Goal: Task Accomplishment & Management: Use online tool/utility

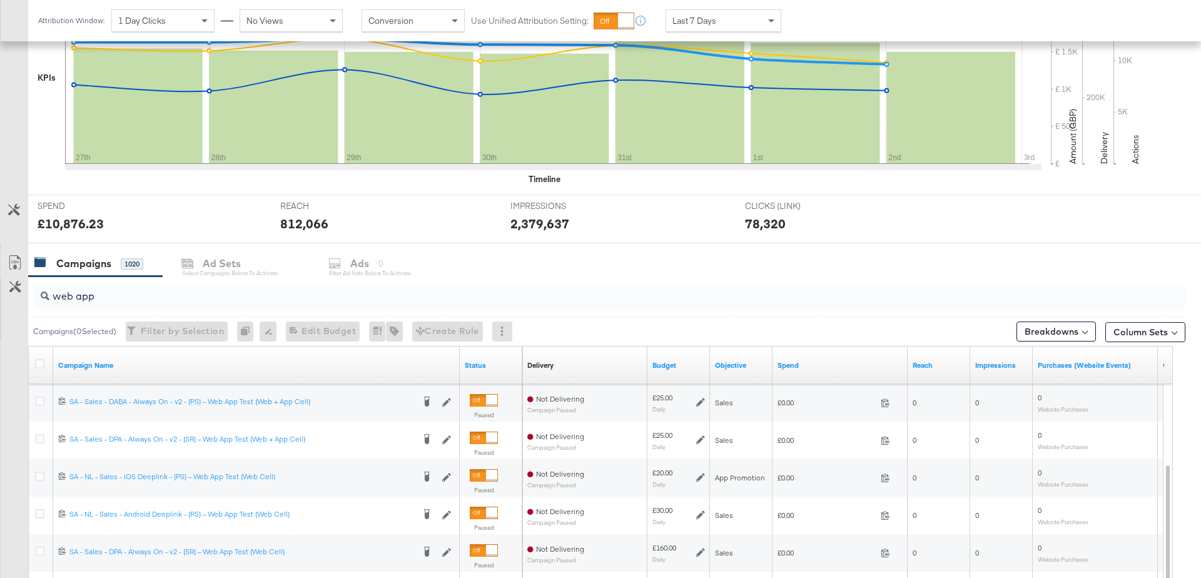
scroll to position [519, 0]
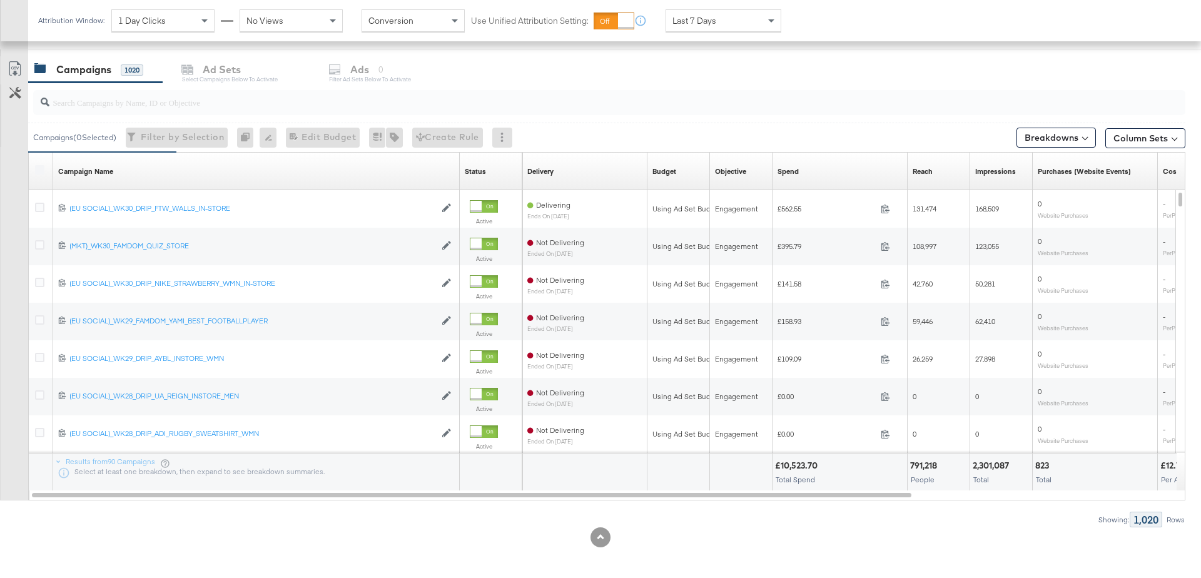
scroll to position [519, 0]
click at [120, 104] on input "search" at bounding box center [564, 95] width 1031 height 24
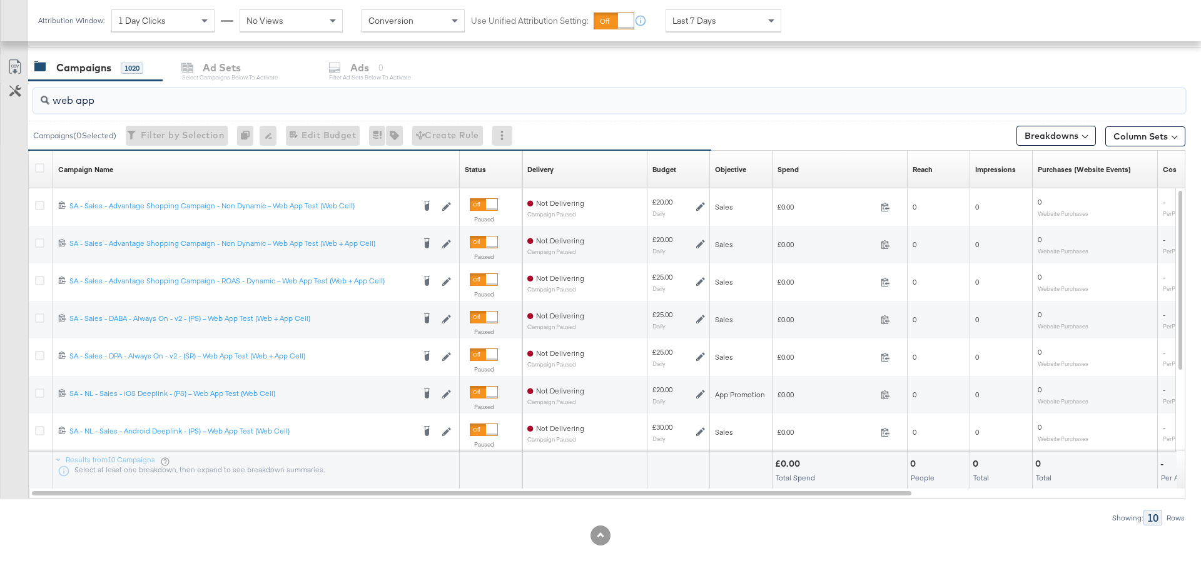
type input "web app"
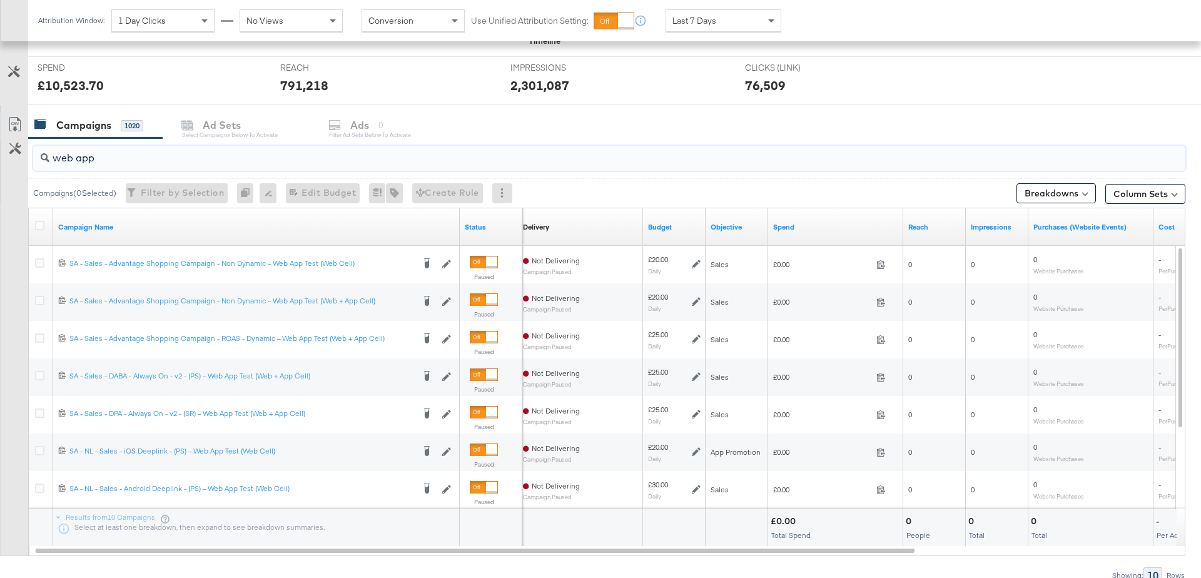
scroll to position [0, 0]
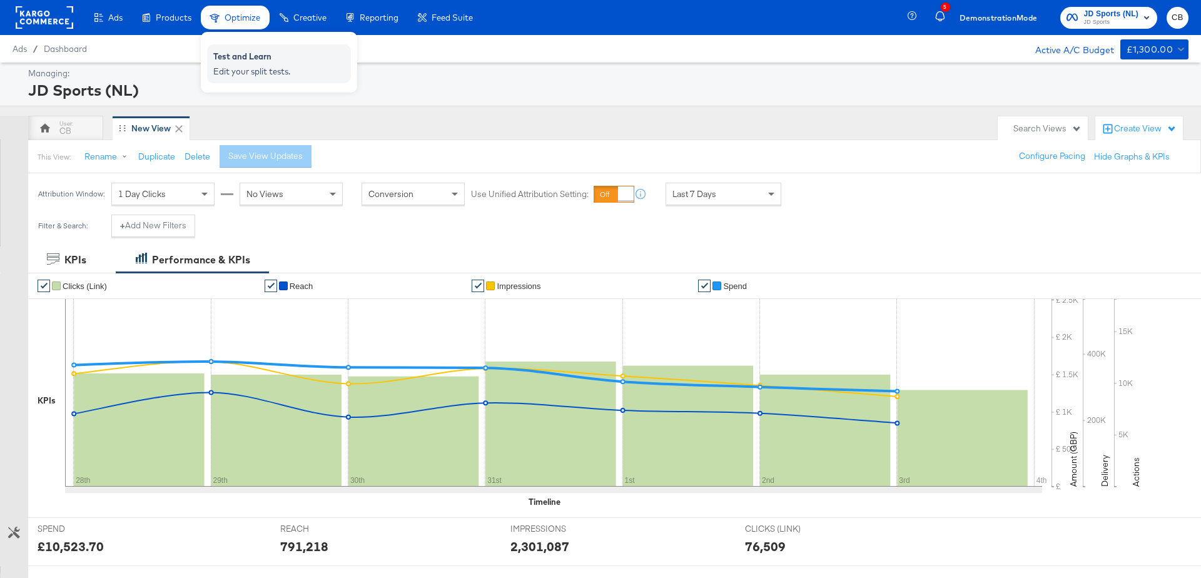
click at [236, 66] on div "Edit your split tests." at bounding box center [278, 72] width 131 height 12
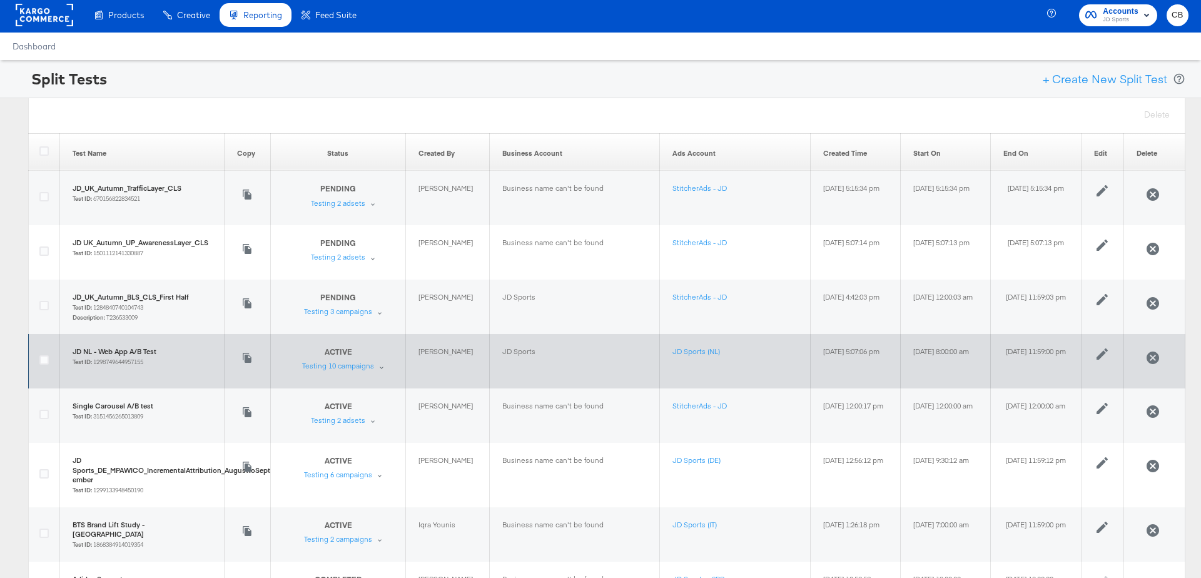
scroll to position [60, 0]
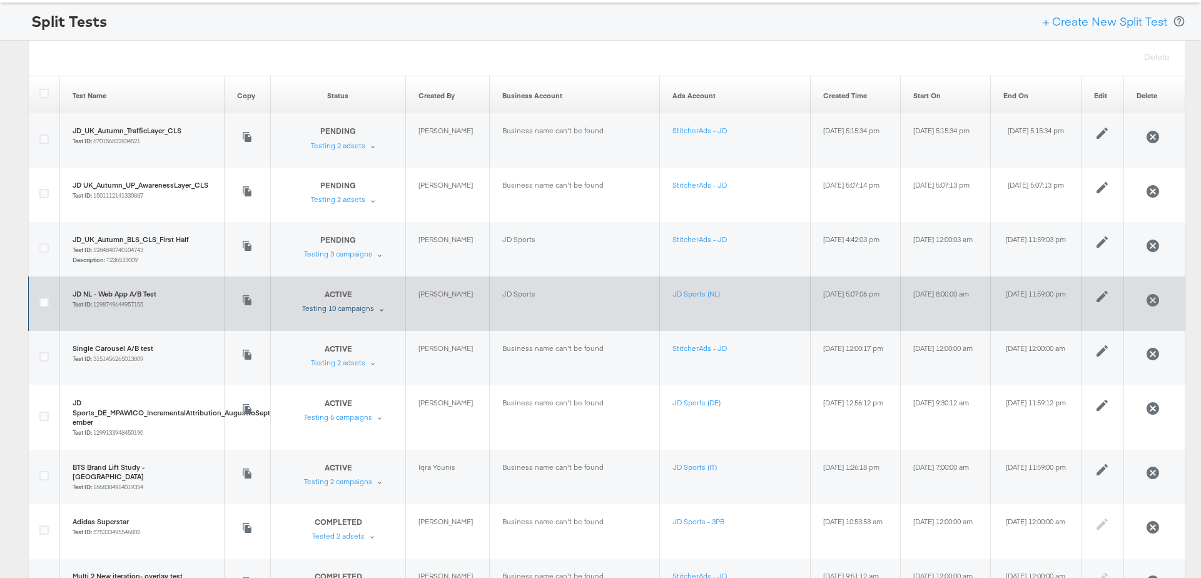
click at [307, 308] on div "Testing 10 campaigns" at bounding box center [338, 309] width 72 height 10
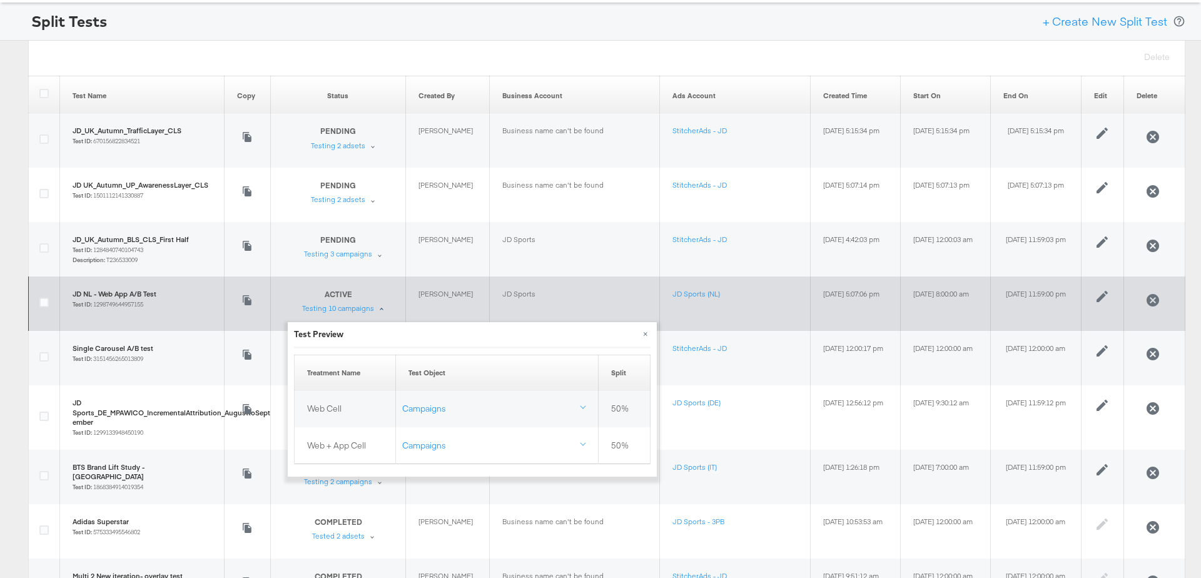
scroll to position [114, 0]
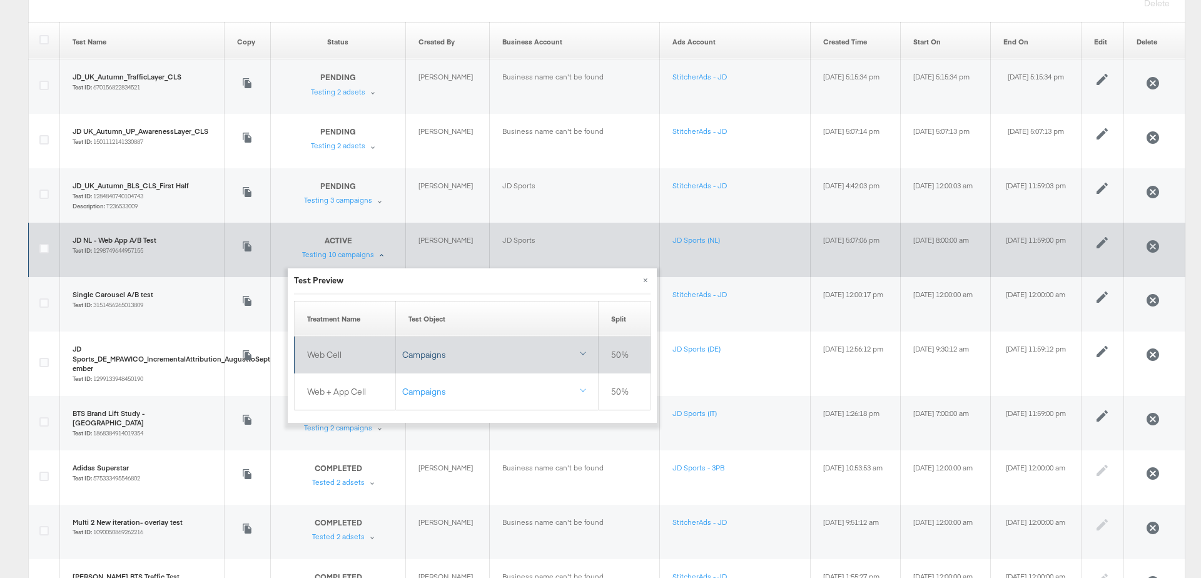
click at [430, 354] on div "Campaigns" at bounding box center [496, 355] width 189 height 12
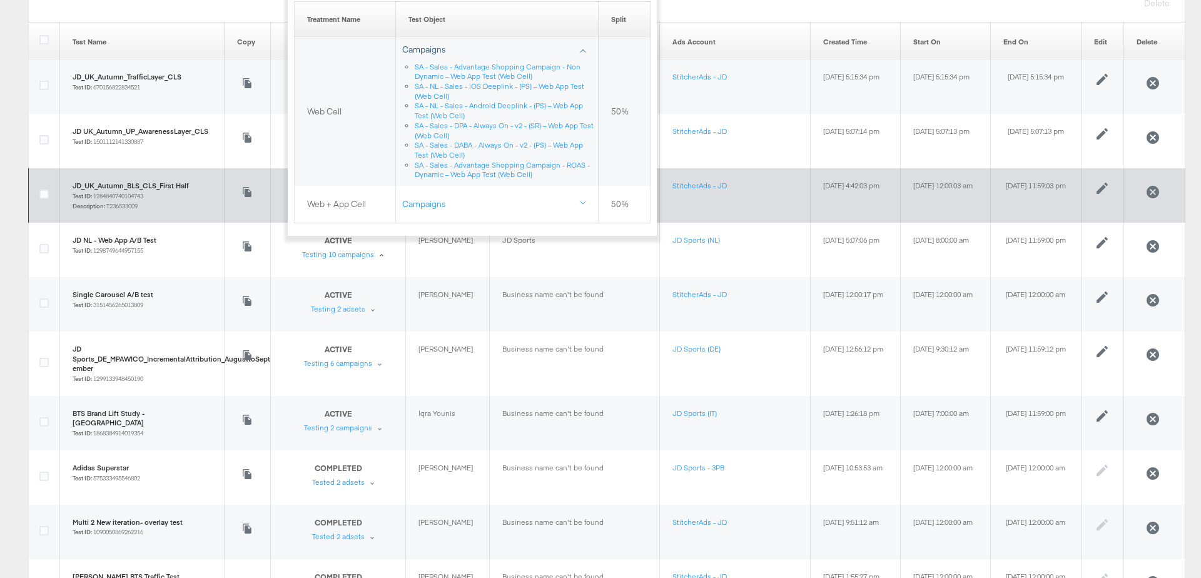
scroll to position [0, 0]
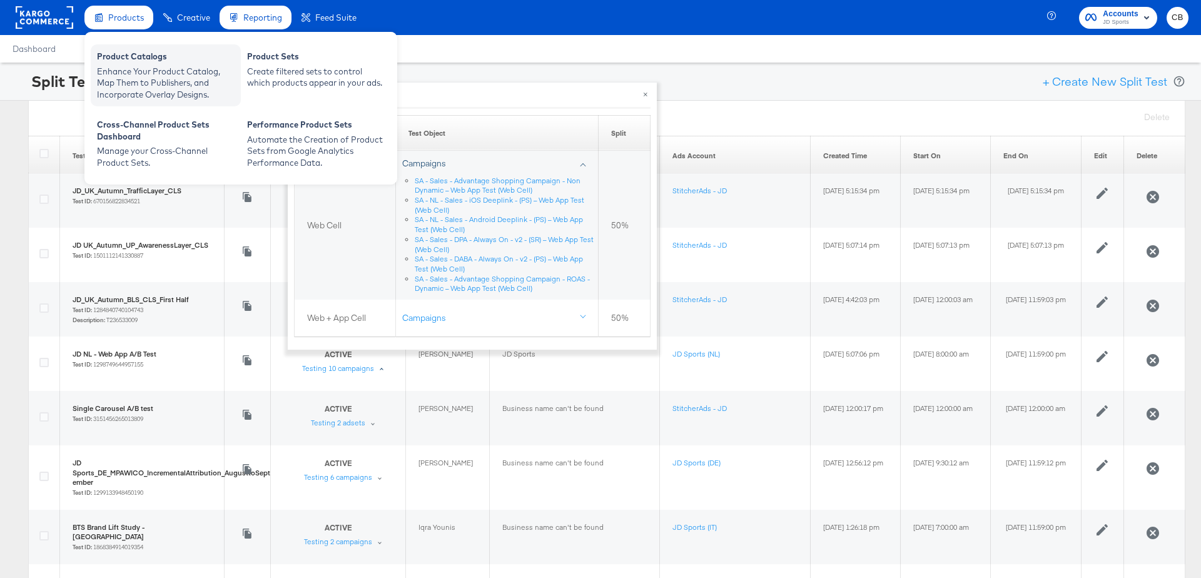
click at [121, 69] on div "Enhance Your Product Catalog, Map Them to Publishers, and Incorporate Overlay D…" at bounding box center [166, 83] width 138 height 35
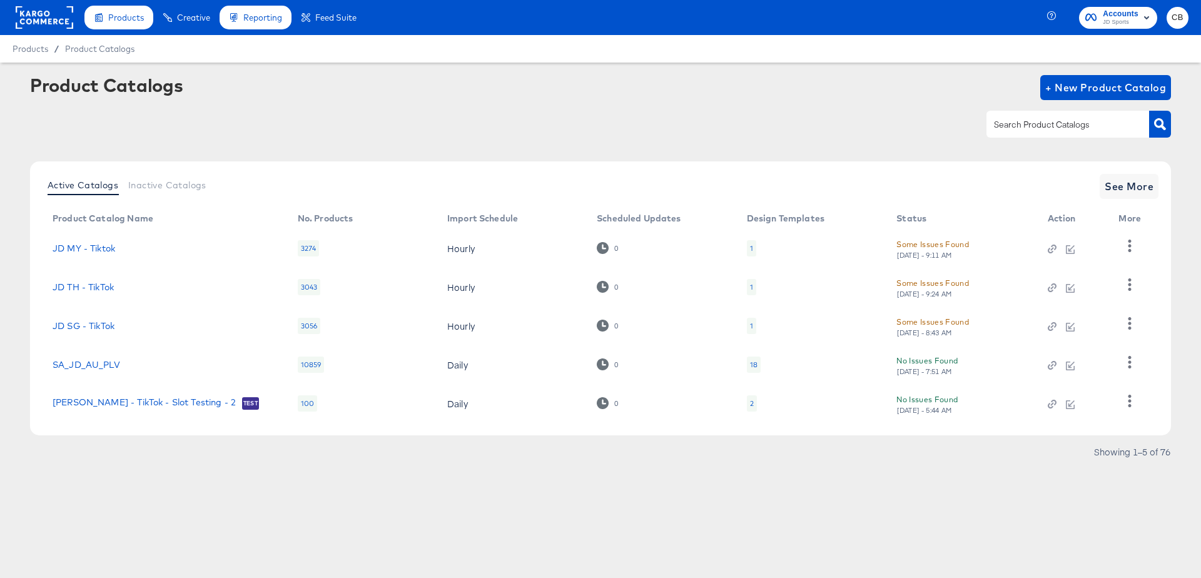
click at [1028, 120] on input "text" at bounding box center [1058, 125] width 133 height 14
type input "outdoors"
click at [1156, 131] on button "button" at bounding box center [1161, 124] width 22 height 27
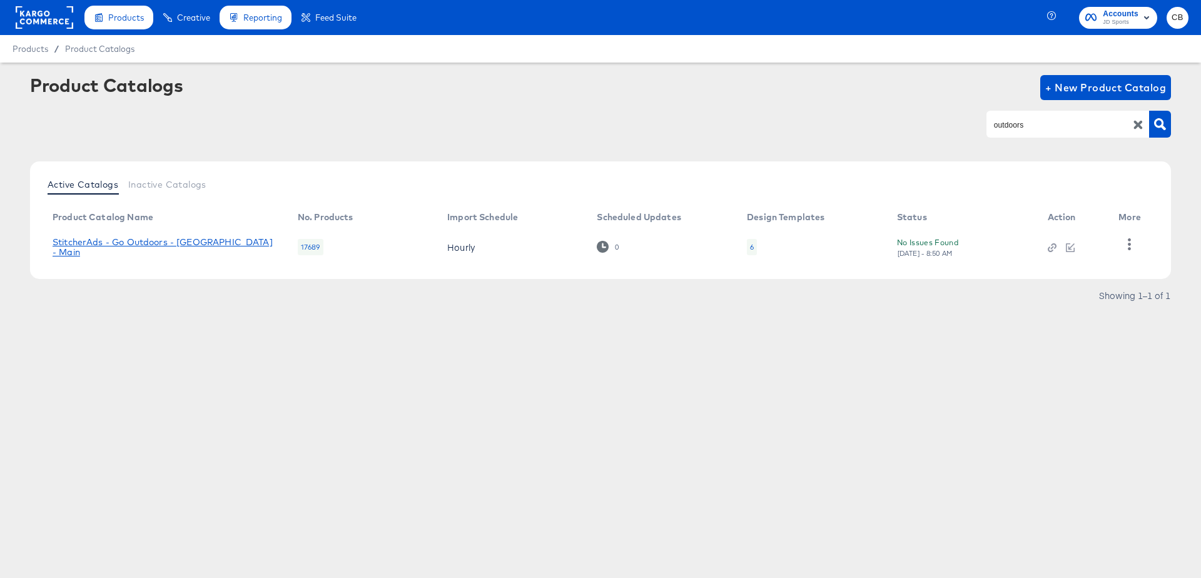
click at [140, 247] on link "StitcherAds - Go Outdoors - [GEOGRAPHIC_DATA] - Main" at bounding box center [163, 247] width 220 height 20
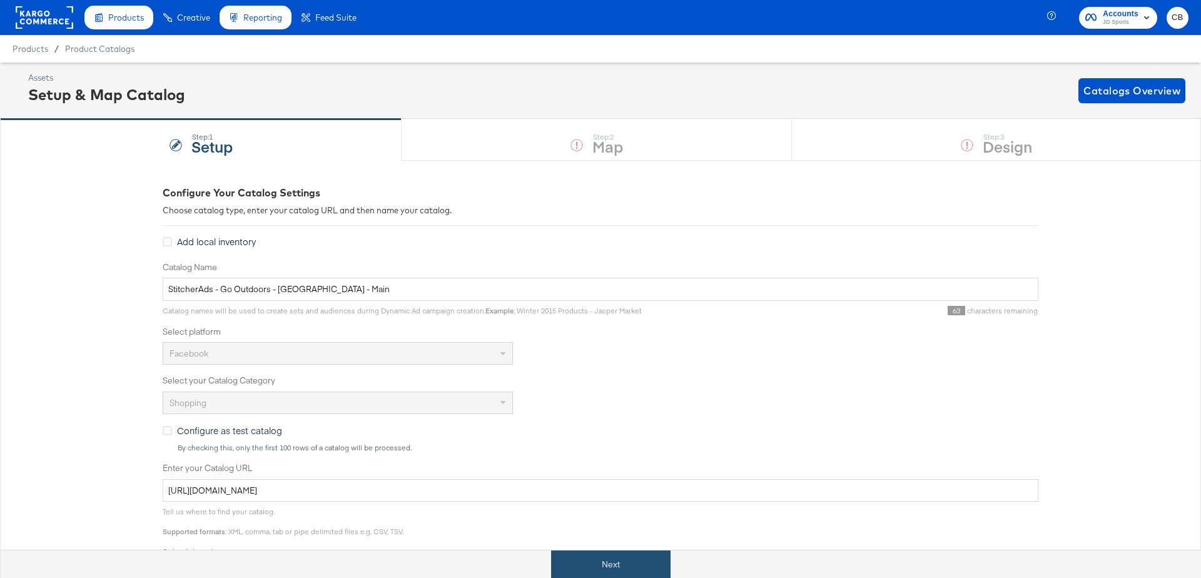
click at [593, 569] on button "Next" at bounding box center [611, 565] width 120 height 28
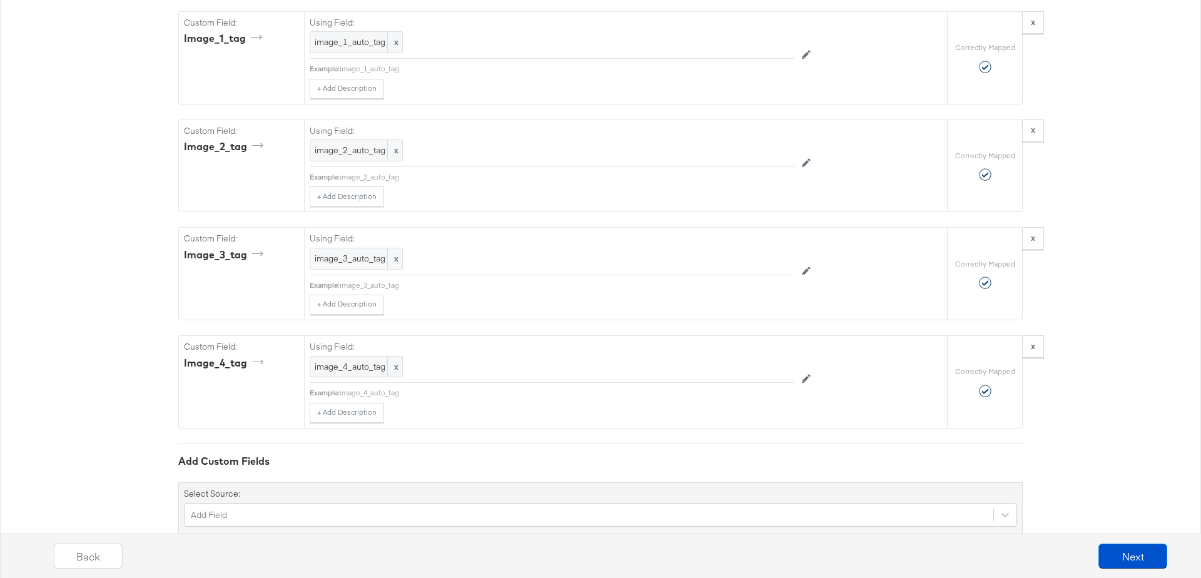
scroll to position [2540, 0]
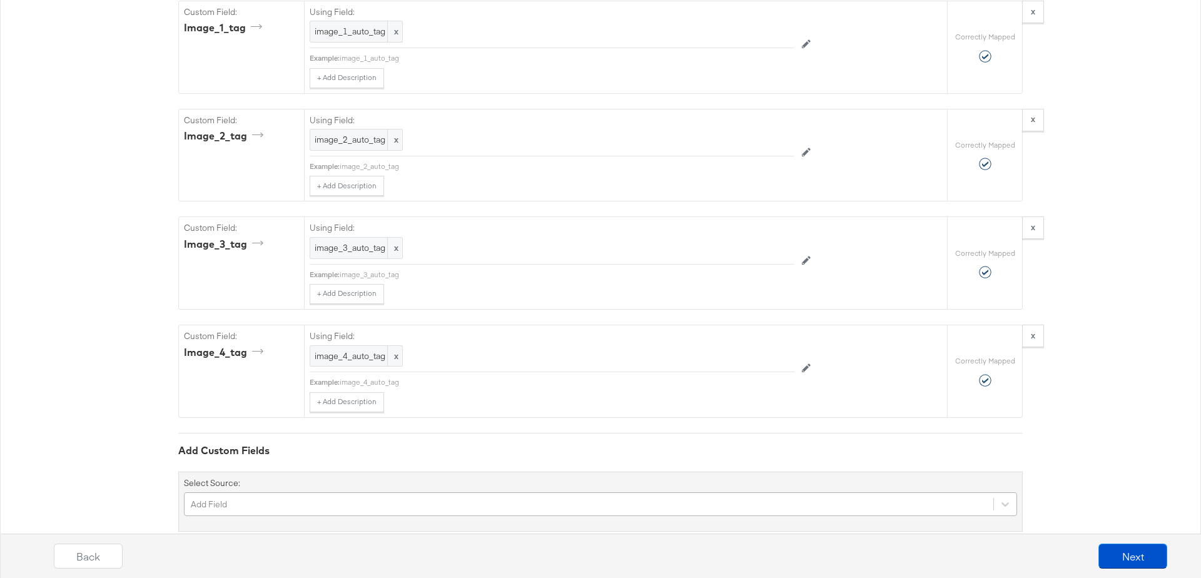
click at [304, 492] on div "Add Field" at bounding box center [601, 504] width 834 height 24
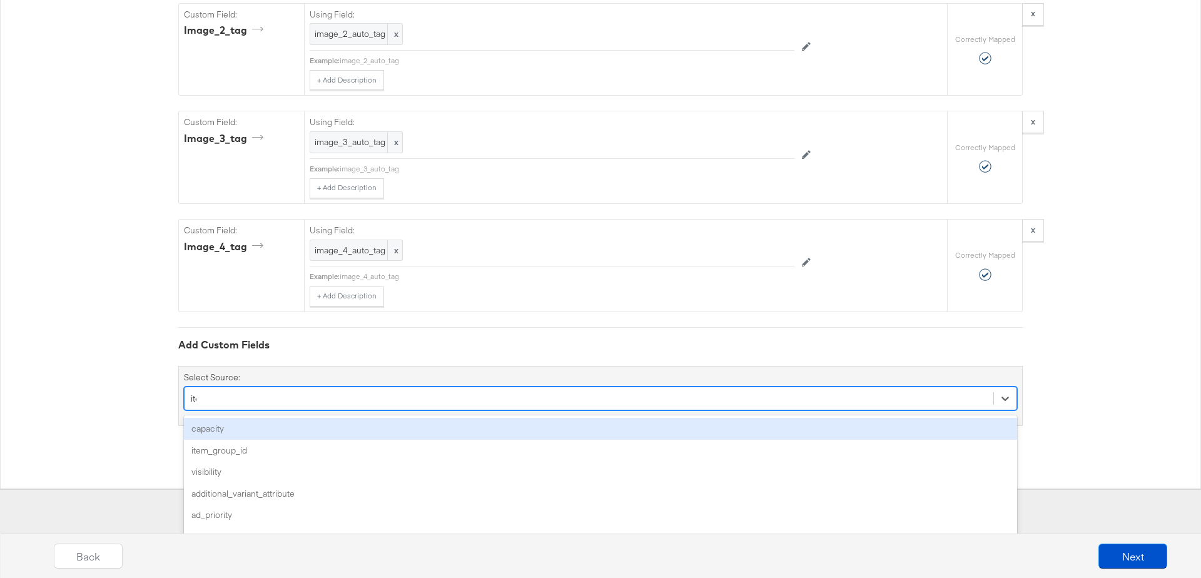
type input "item"
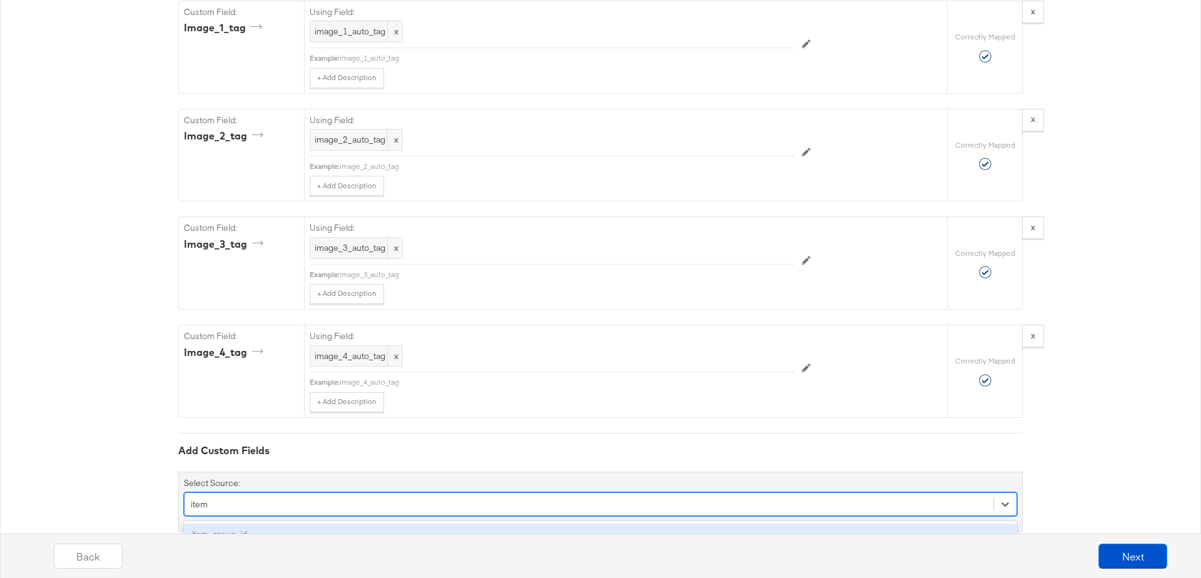
click at [216, 524] on div "item_group_id" at bounding box center [601, 535] width 834 height 22
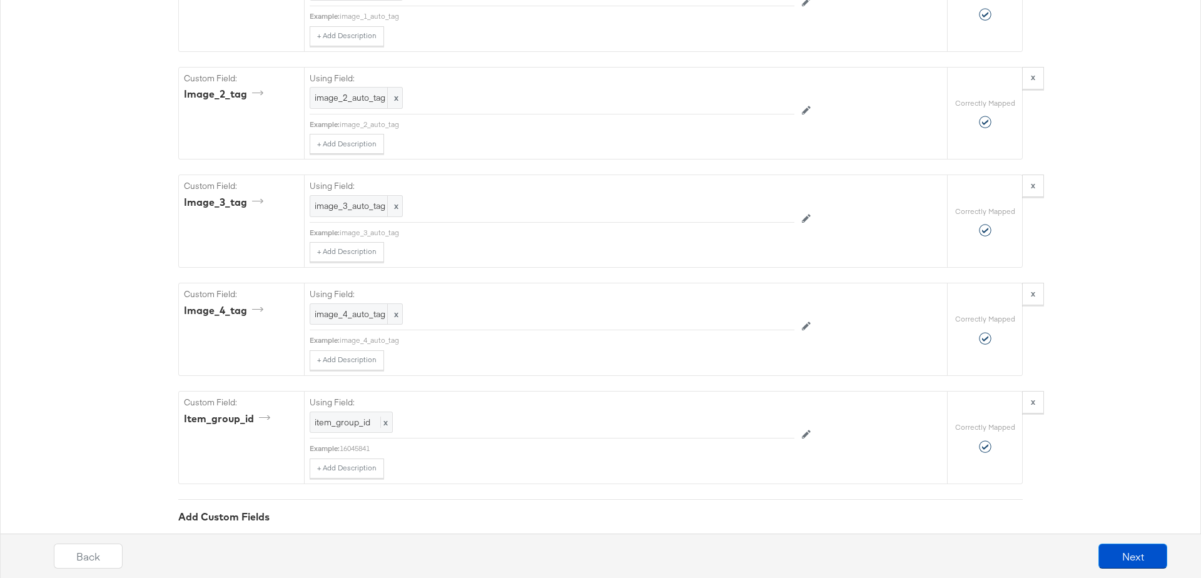
scroll to position [2647, 0]
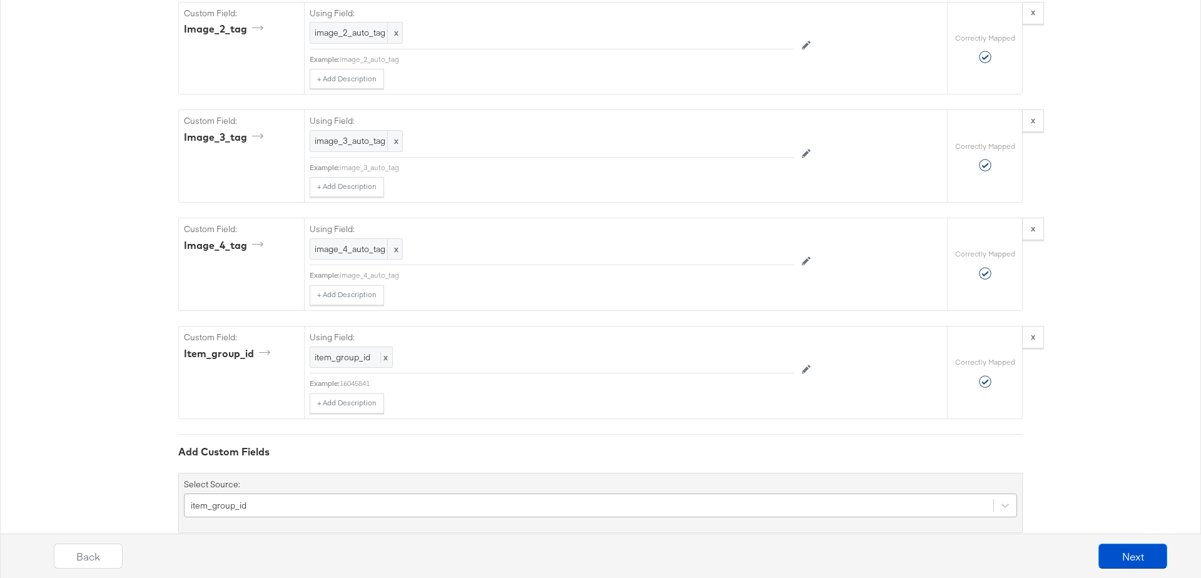
click at [253, 494] on div "item_group_id" at bounding box center [601, 506] width 834 height 24
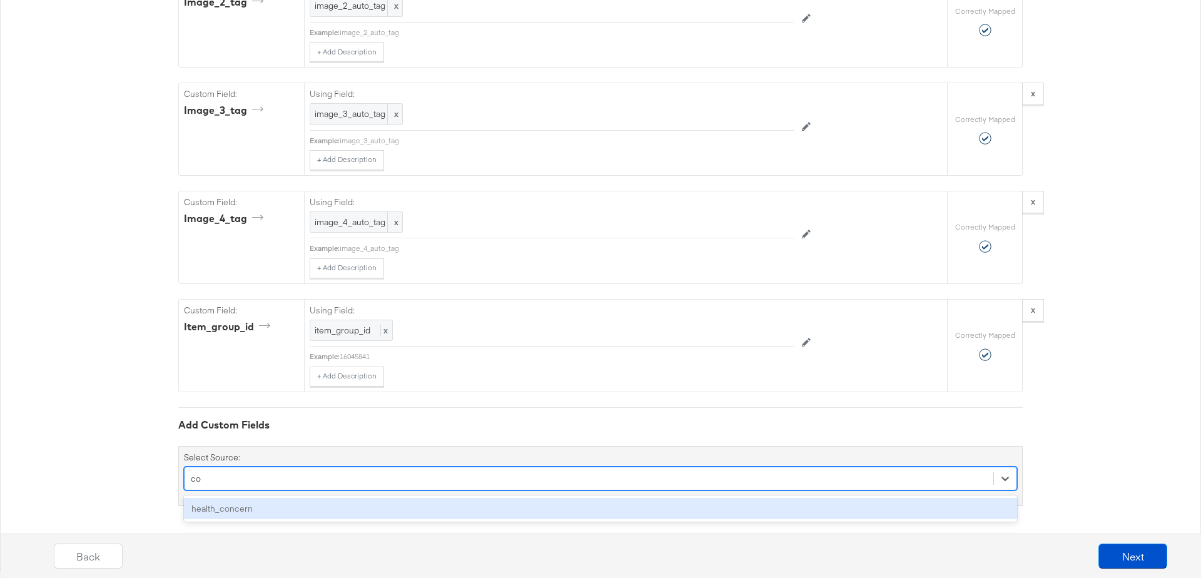
type input "c"
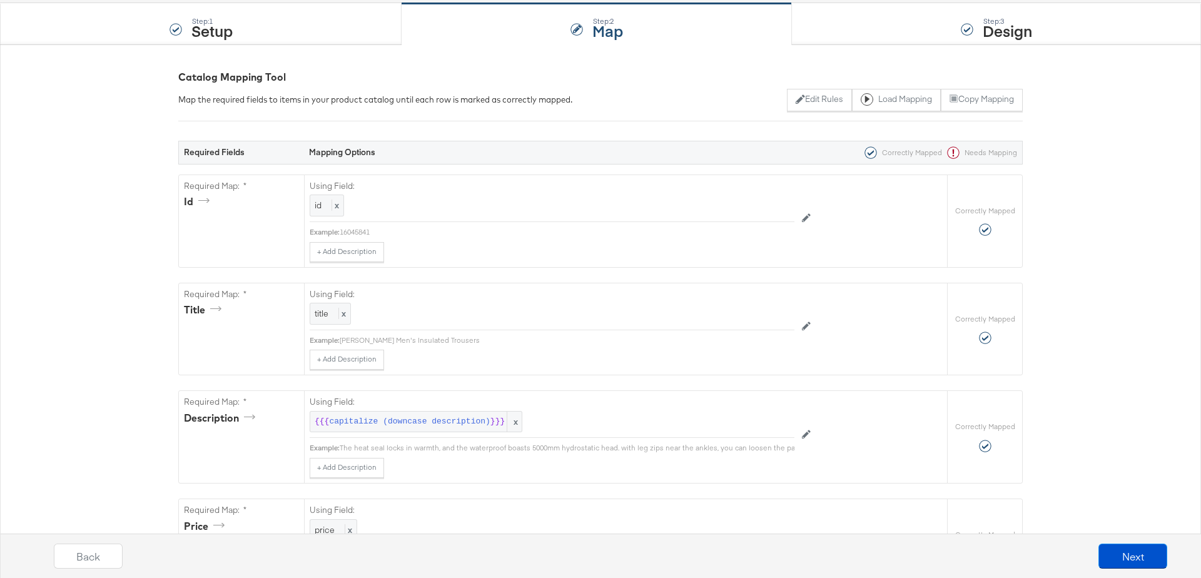
scroll to position [0, 0]
